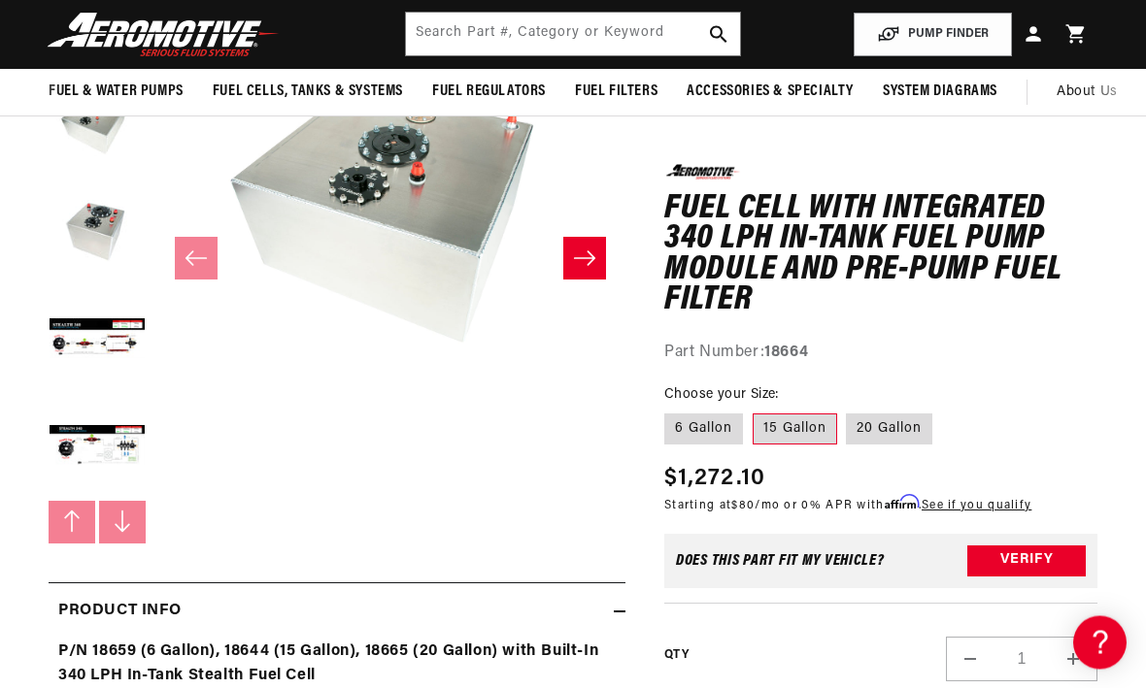
scroll to position [298, 0]
click at [84, 329] on button "Load image 4 in gallery view" at bounding box center [97, 340] width 97 height 97
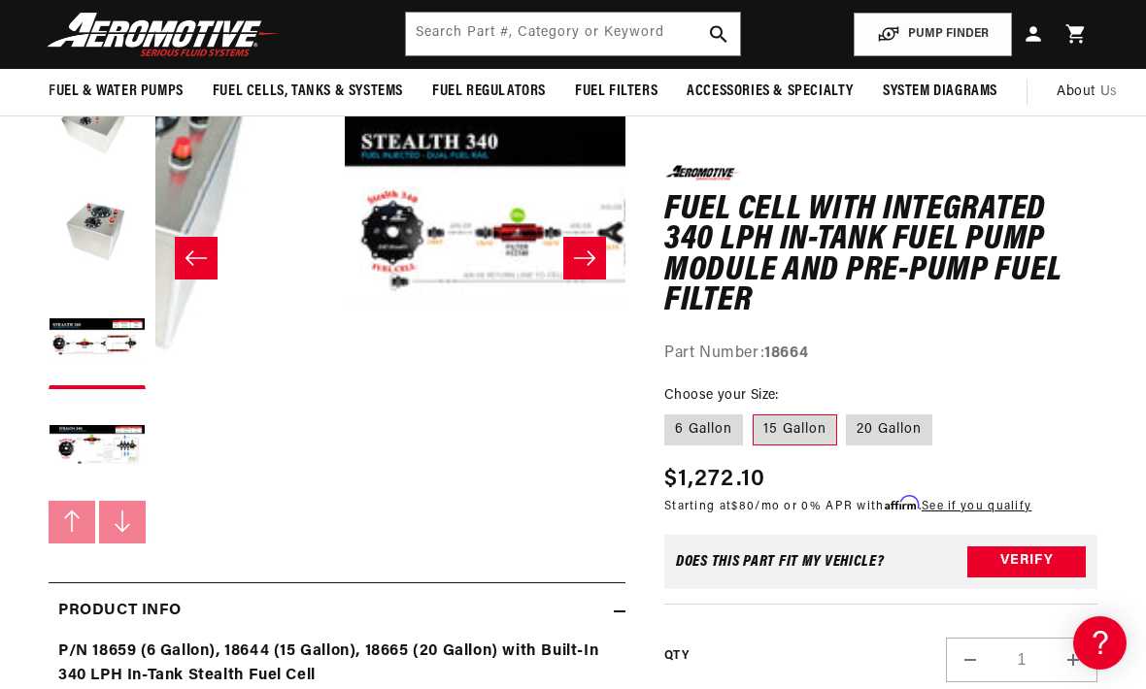
scroll to position [0, 1410]
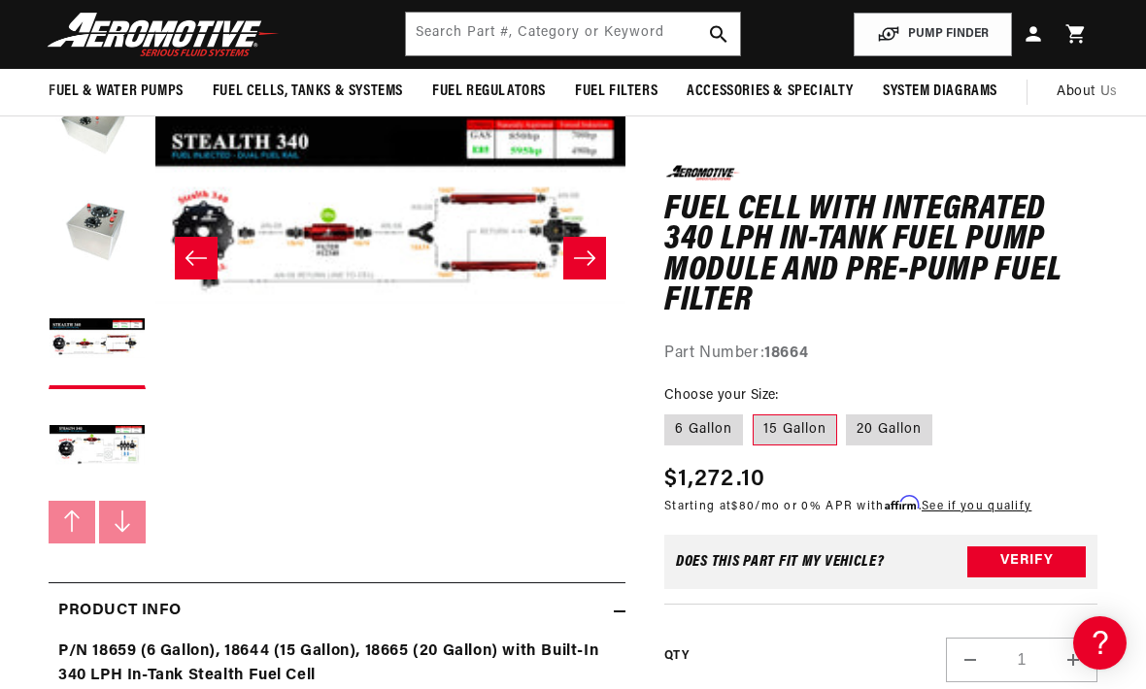
click at [155, 442] on button "Open media 4 in modal" at bounding box center [155, 442] width 0 height 0
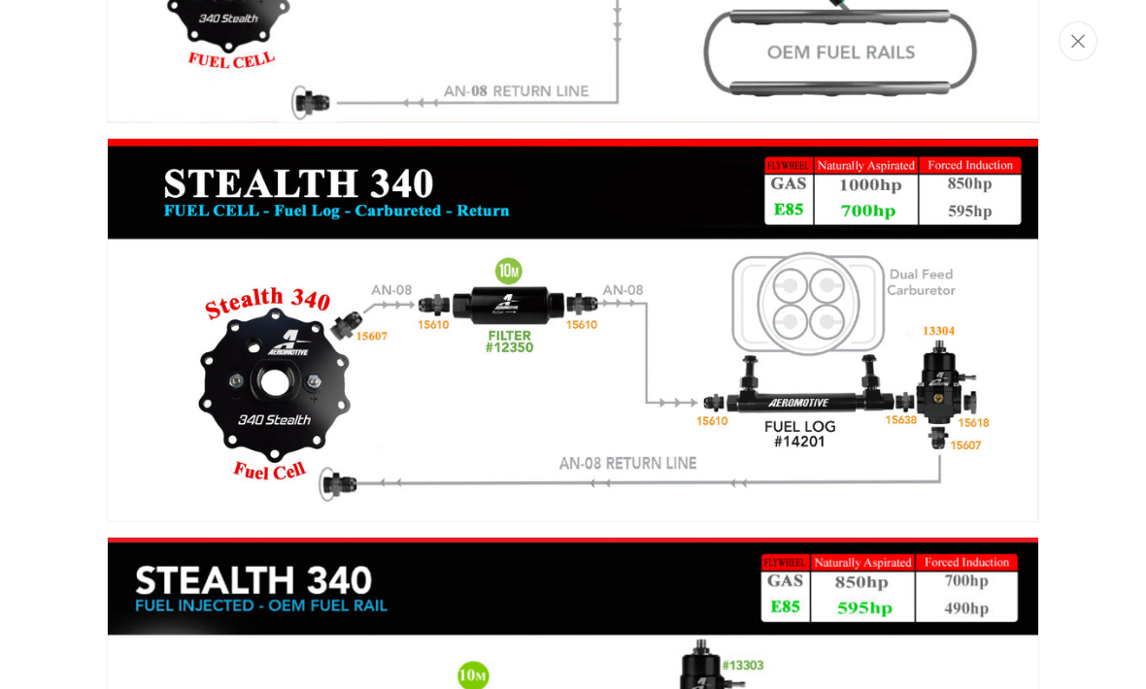
scroll to position [0, 0]
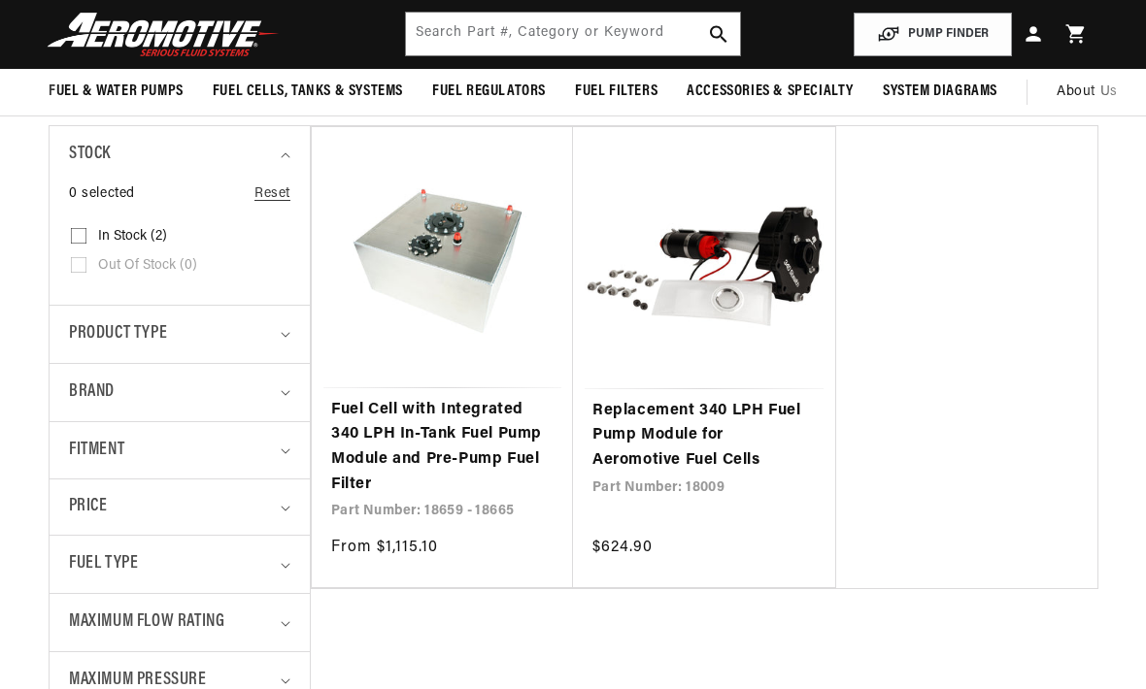
scroll to position [427, 0]
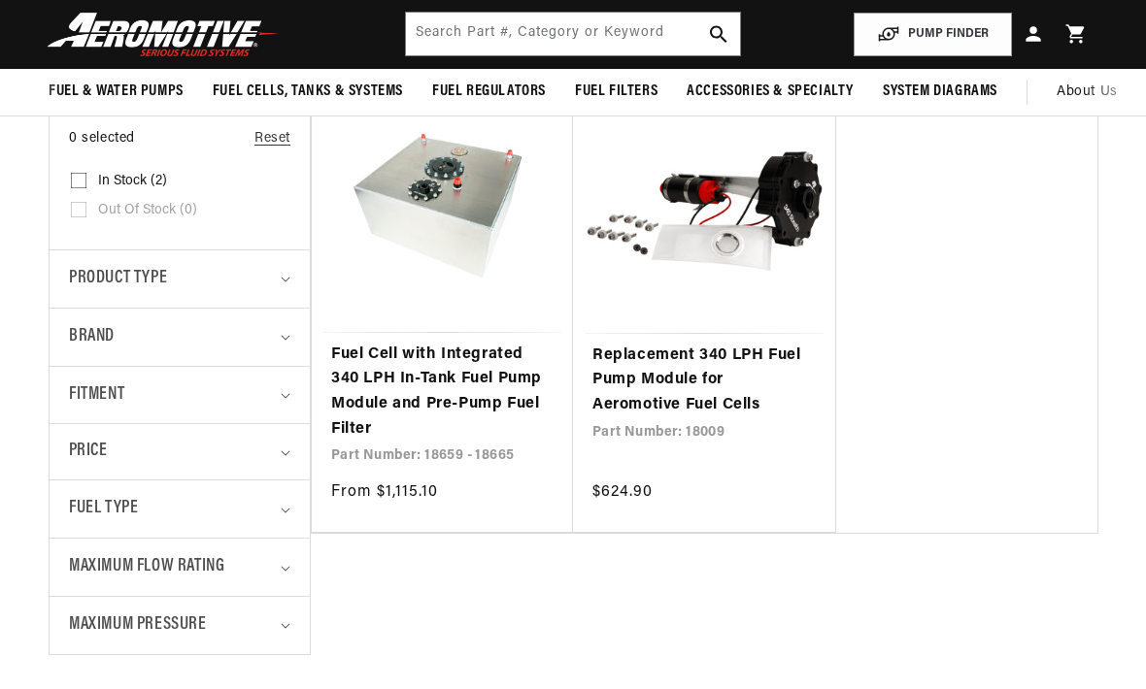
click at [380, 390] on link "Fuel Cell with Integrated 340 LPH In-Tank Fuel Pump Module and Pre-Pump Fuel Fi…" at bounding box center [442, 392] width 222 height 99
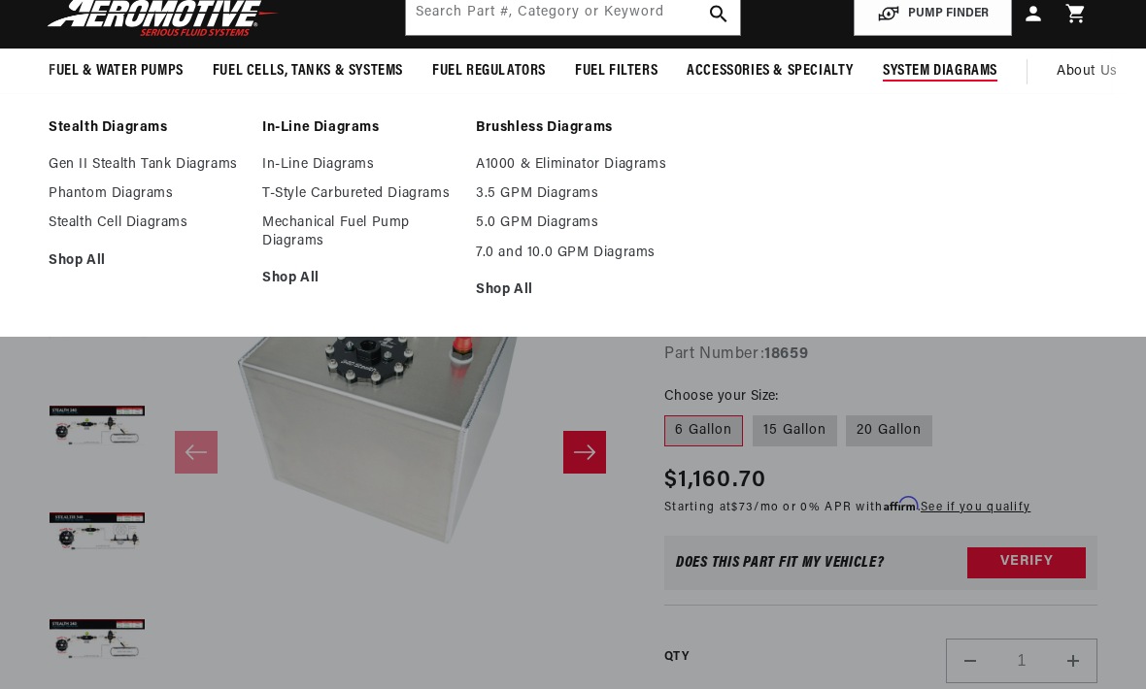
scroll to position [0, 276]
click at [70, 222] on link "Stealth Cell Diagrams" at bounding box center [146, 223] width 194 height 17
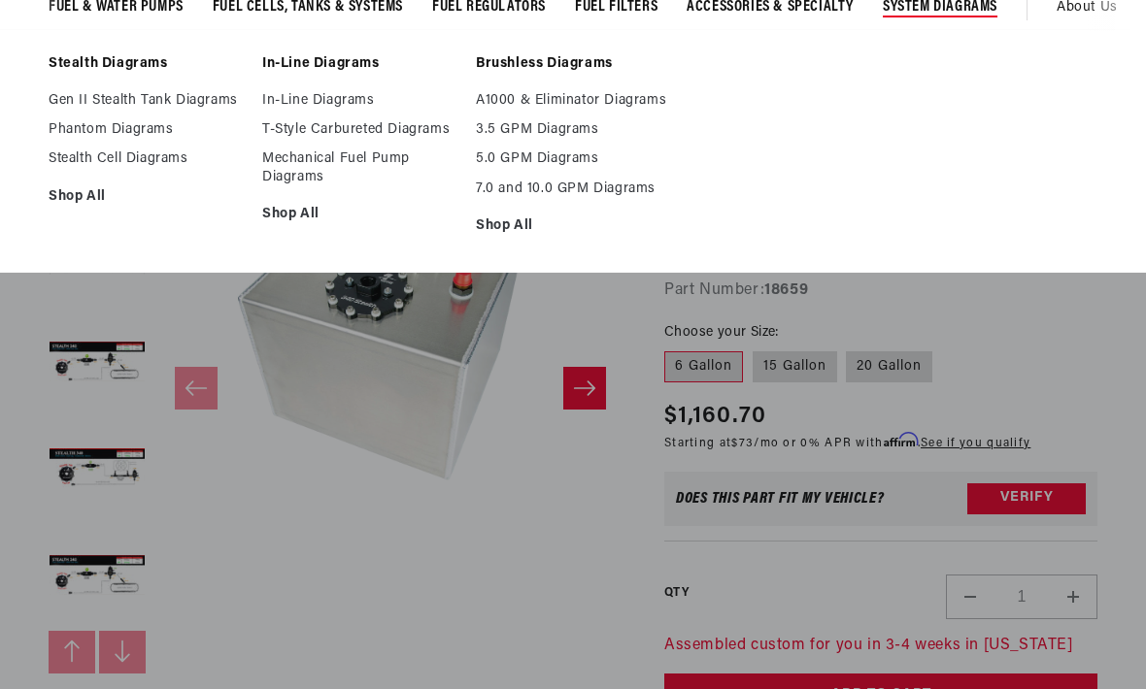
click at [1035, 330] on fieldset "Choose your Size: 6 Gallon 15 Gallon 20 Gallon" at bounding box center [880, 353] width 433 height 62
click at [155, 572] on button "Open media 1 in modal" at bounding box center [155, 572] width 0 height 0
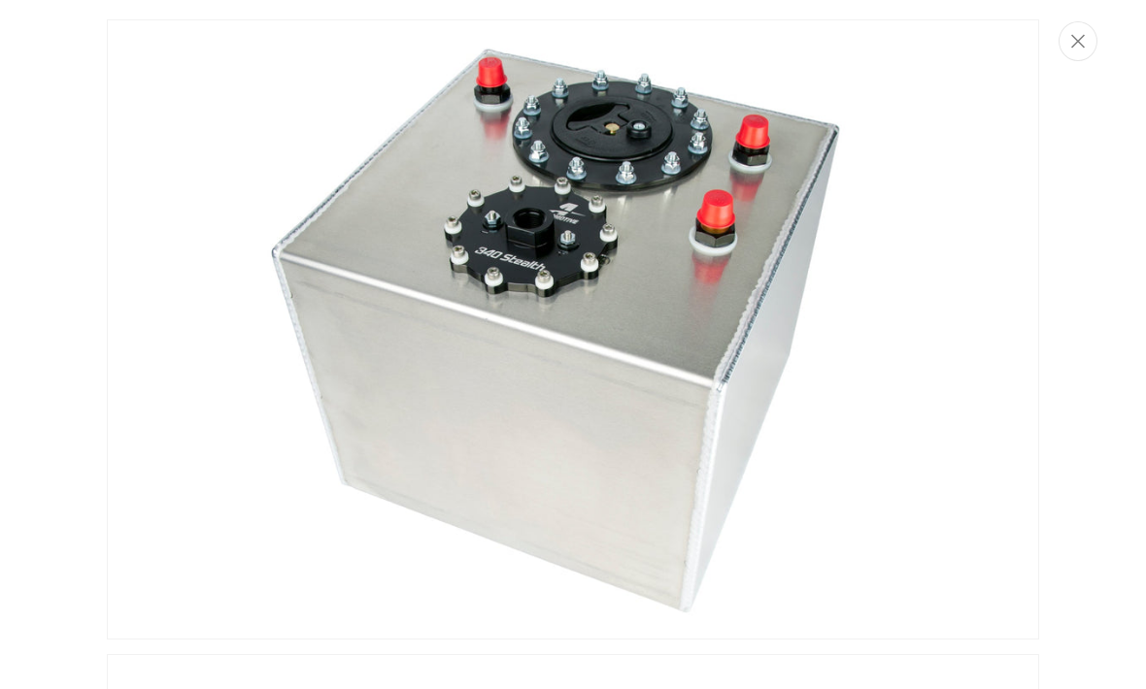
click at [1080, 47] on icon "Close" at bounding box center [1078, 41] width 14 height 15
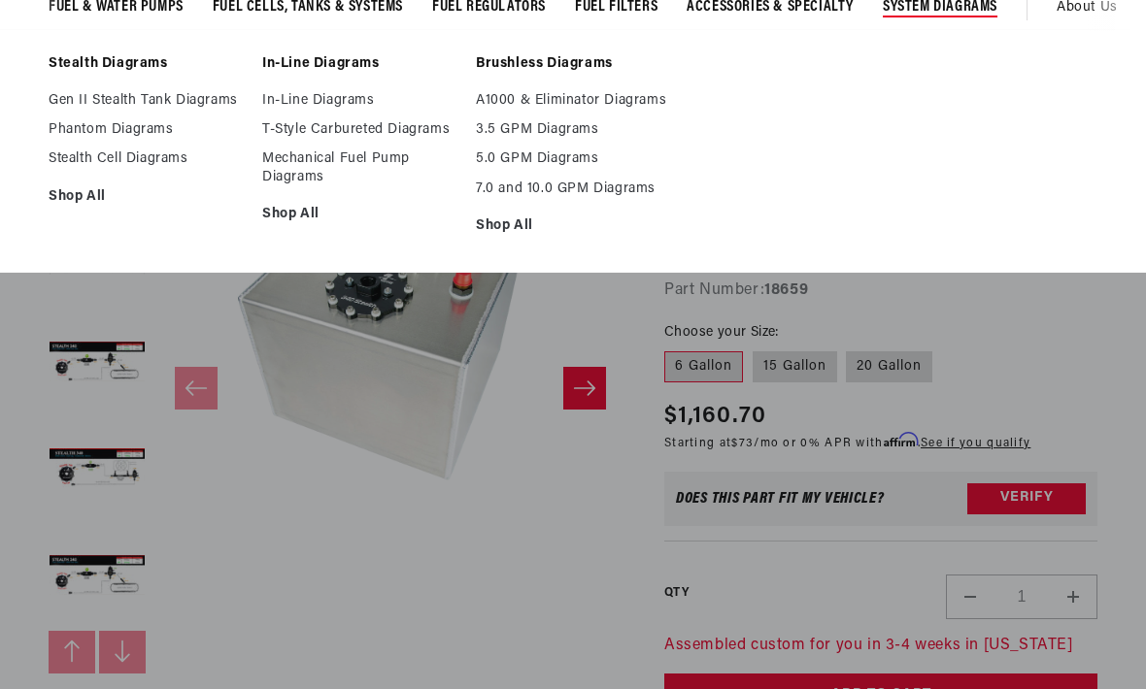
scroll to position [0, 768]
click at [155, 572] on button "Open media 1 in modal" at bounding box center [155, 572] width 0 height 0
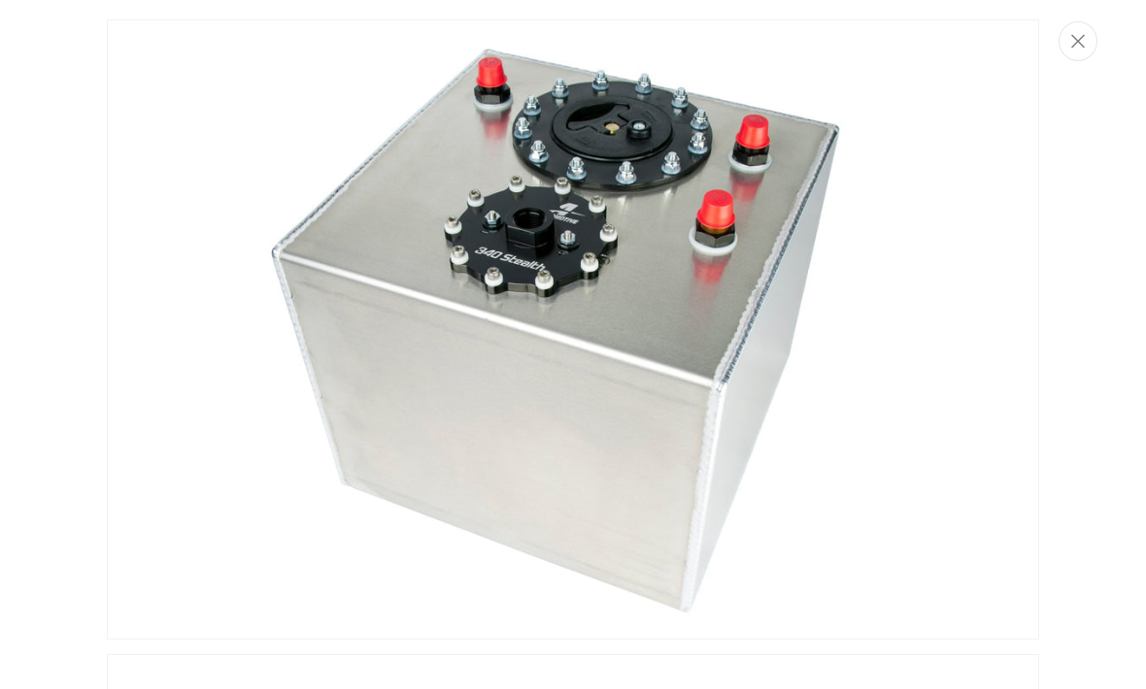
click at [138, 284] on img "Media gallery" at bounding box center [573, 329] width 932 height 620
click at [1088, 46] on button "Close" at bounding box center [1077, 41] width 39 height 40
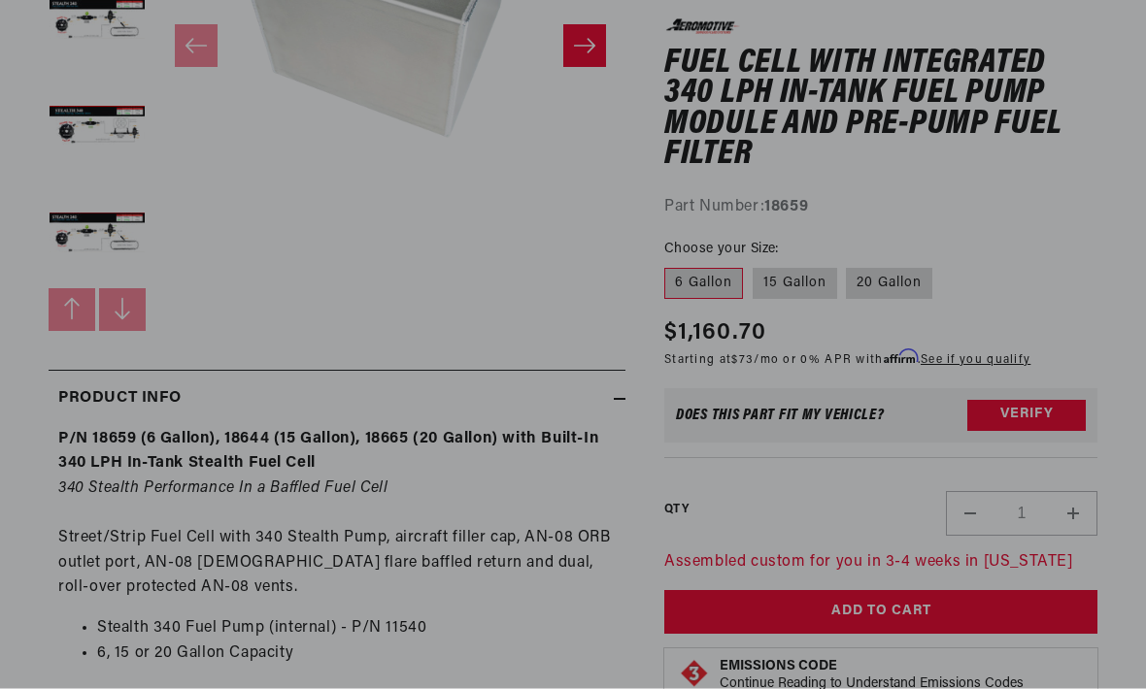
scroll to position [511, 0]
click at [218, 489] on em "340 Stealth Performance In a Baffled Fuel Cell" at bounding box center [223, 489] width 330 height 16
click at [216, 548] on p "P/N 18659 (6 Gallon), 18644 (15 Gallon), 18665 (20 Gallon) with Built-In 340 LP…" at bounding box center [336, 514] width 557 height 174
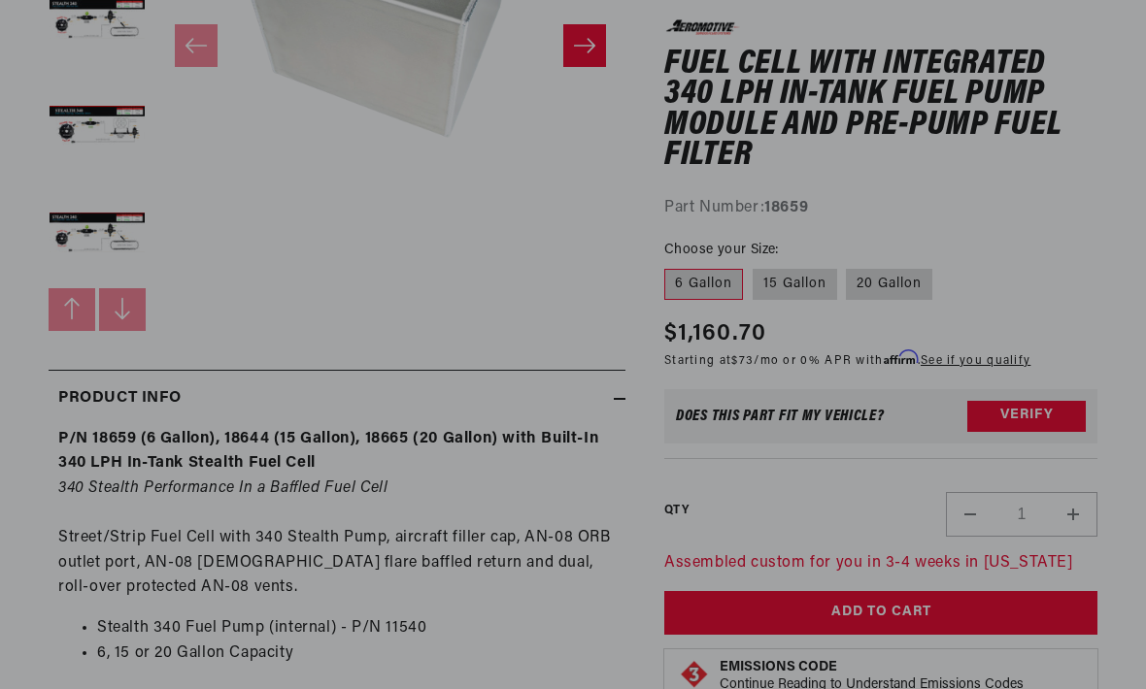
click at [801, 269] on label "15 Gallon" at bounding box center [795, 284] width 84 height 31
click at [753, 266] on input "15 Gallon" at bounding box center [753, 265] width 1 height 1
radio input "true"
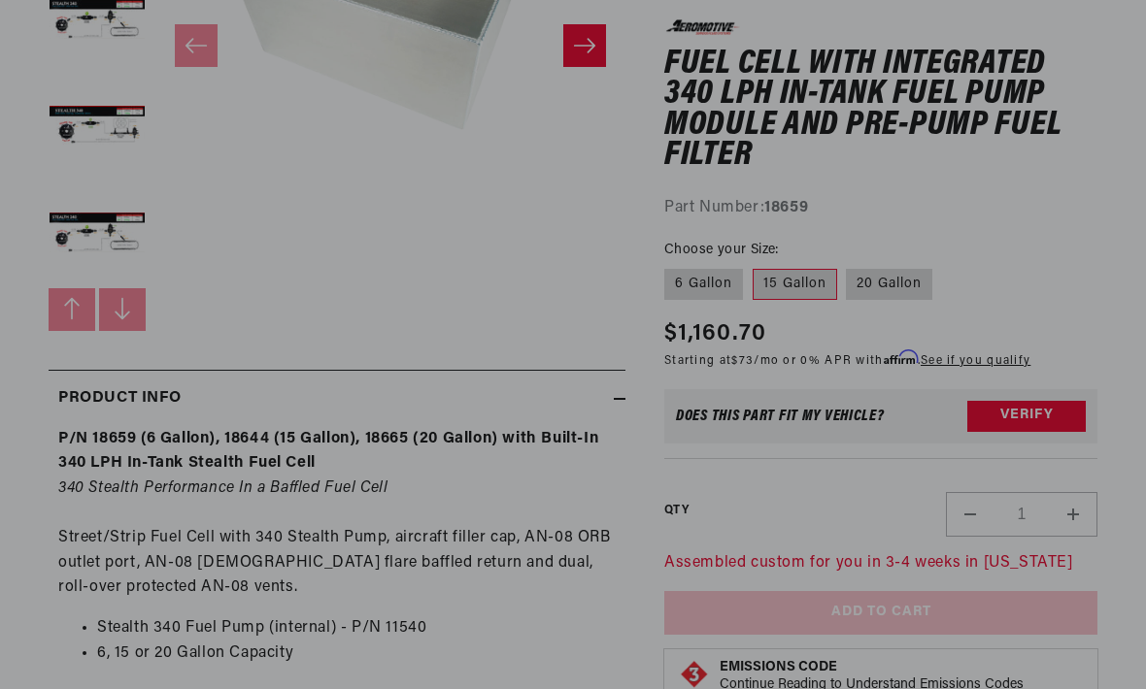
scroll to position [89, 0]
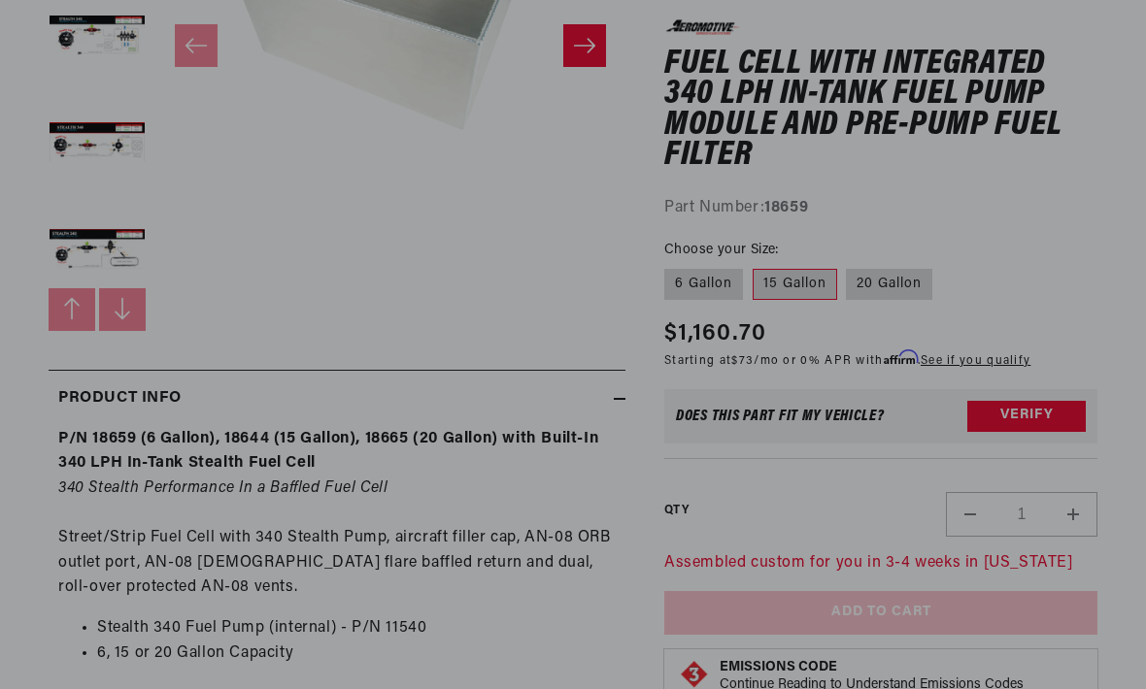
click at [812, 284] on label "15 Gallon" at bounding box center [795, 284] width 84 height 31
click at [753, 266] on input "15 Gallon" at bounding box center [753, 265] width 1 height 1
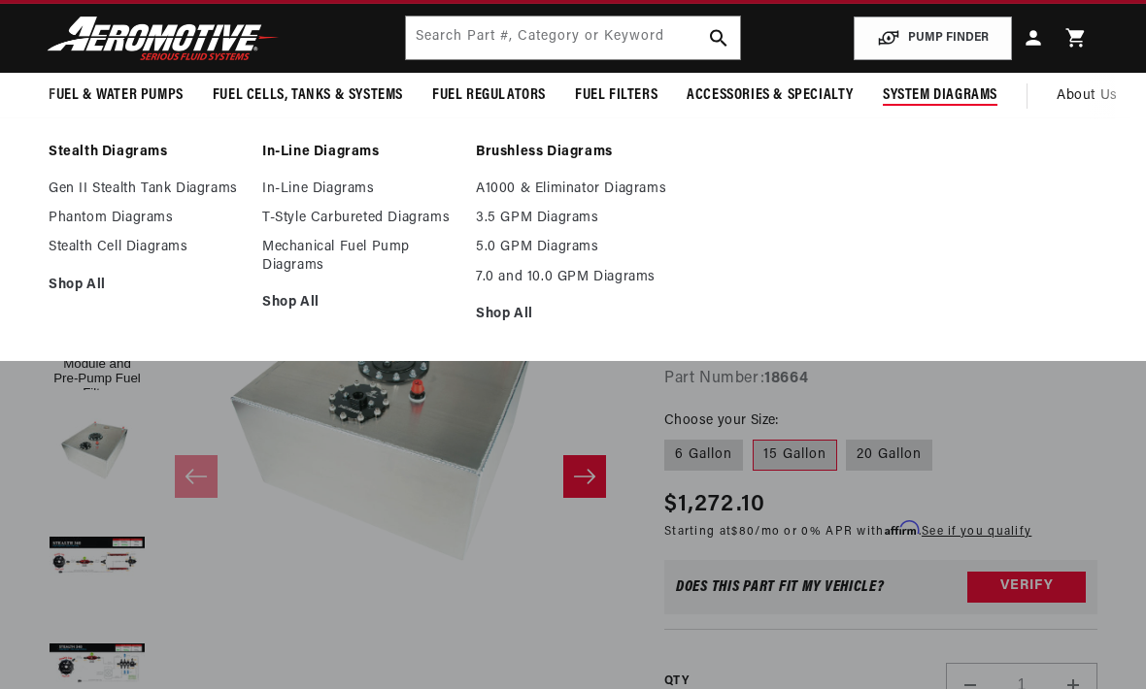
scroll to position [0, 0]
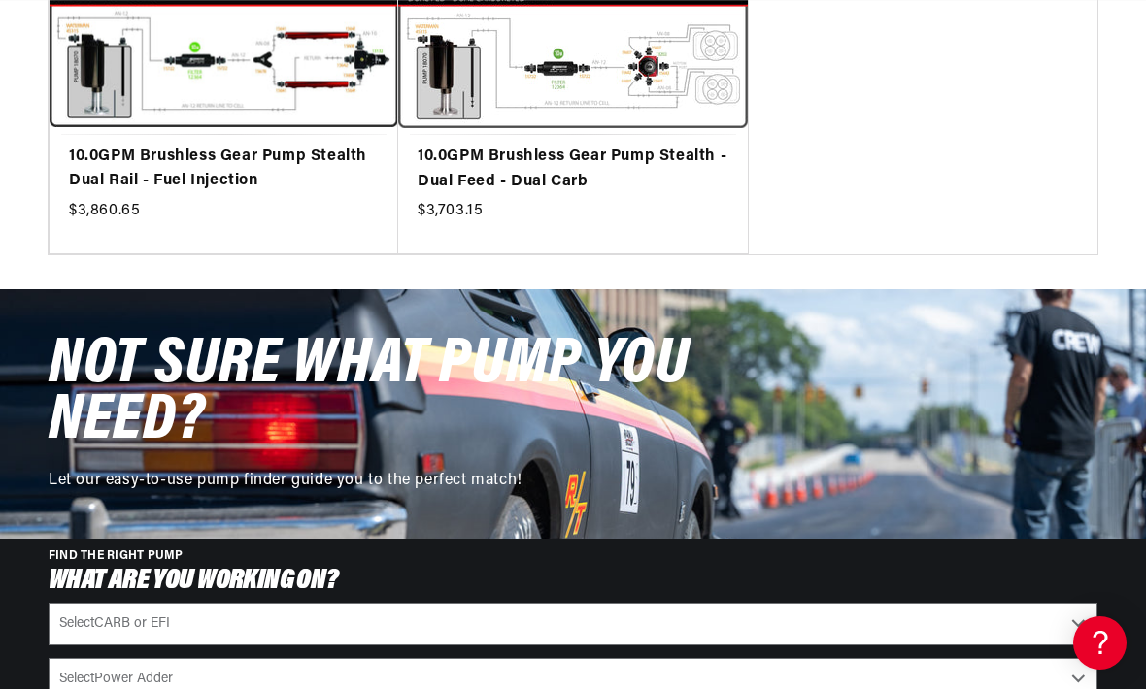
scroll to position [2050, 0]
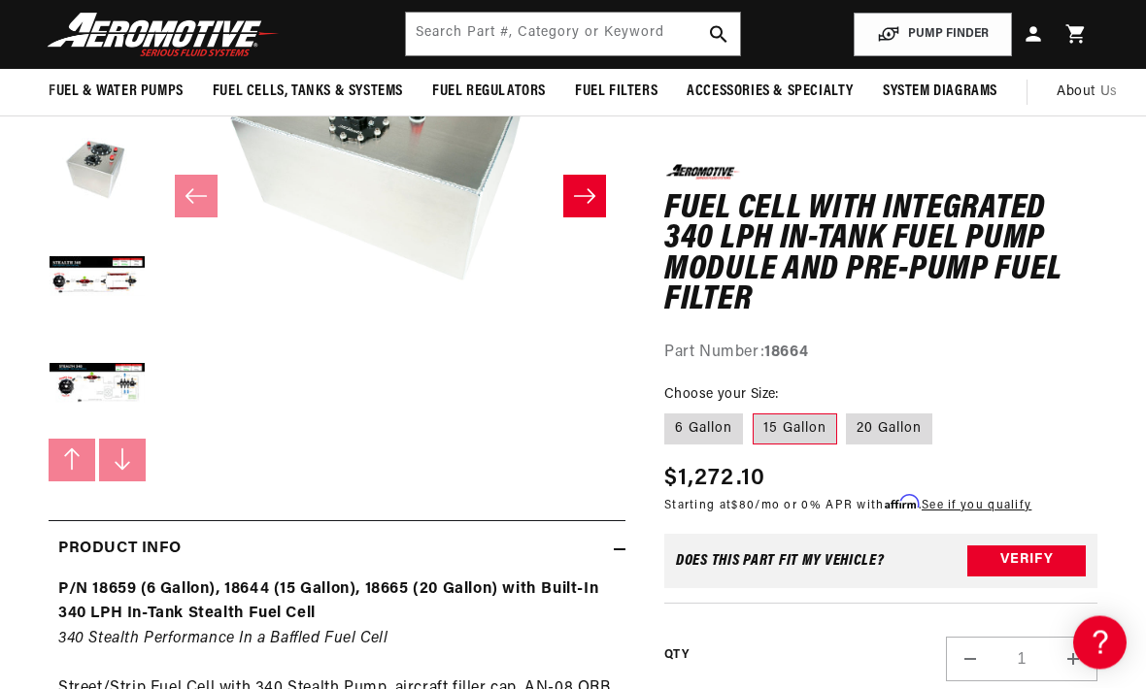
scroll to position [0, 768]
